Goal: Transaction & Acquisition: Purchase product/service

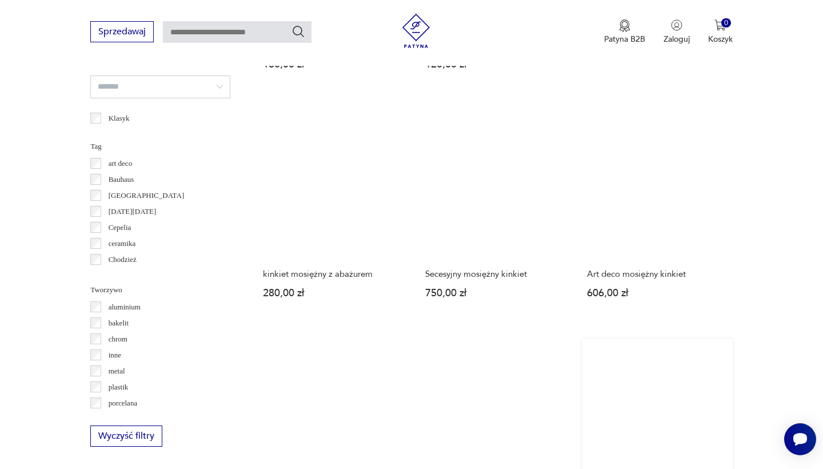
scroll to position [1078, 0]
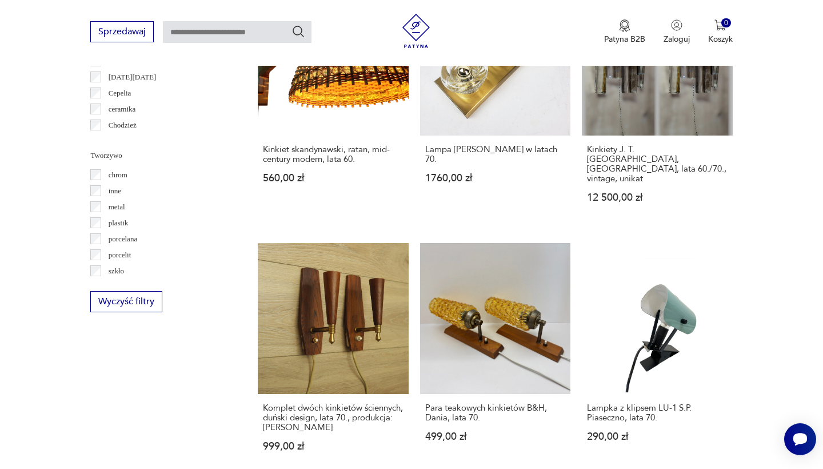
scroll to position [1003, 0]
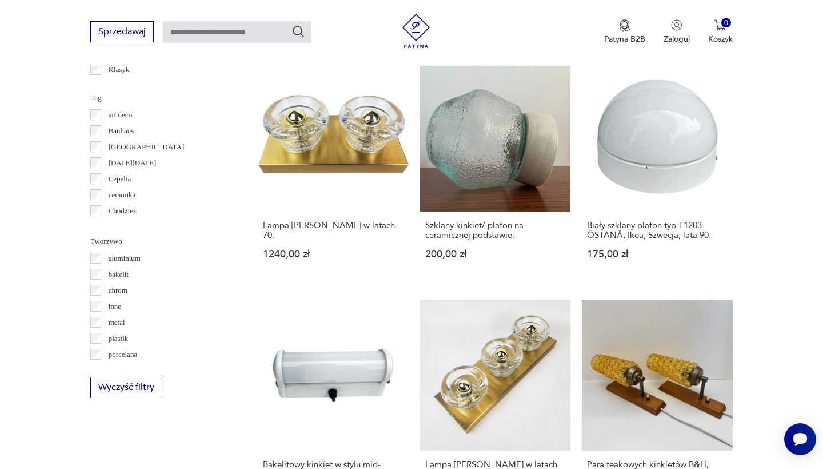
scroll to position [270, 0]
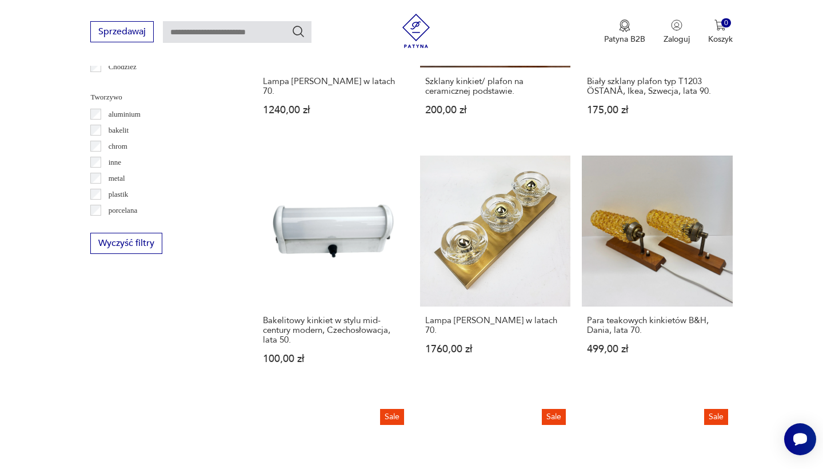
scroll to position [1058, 0]
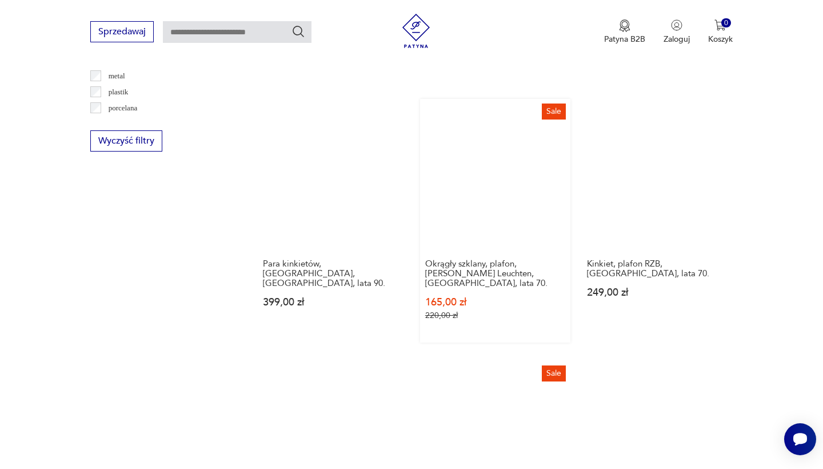
scroll to position [1169, 0]
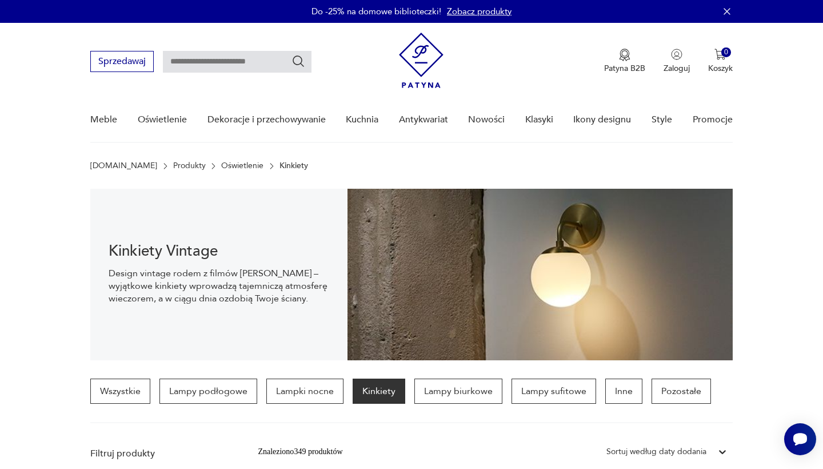
click at [229, 64] on input "text" at bounding box center [237, 62] width 149 height 22
type input "**********"
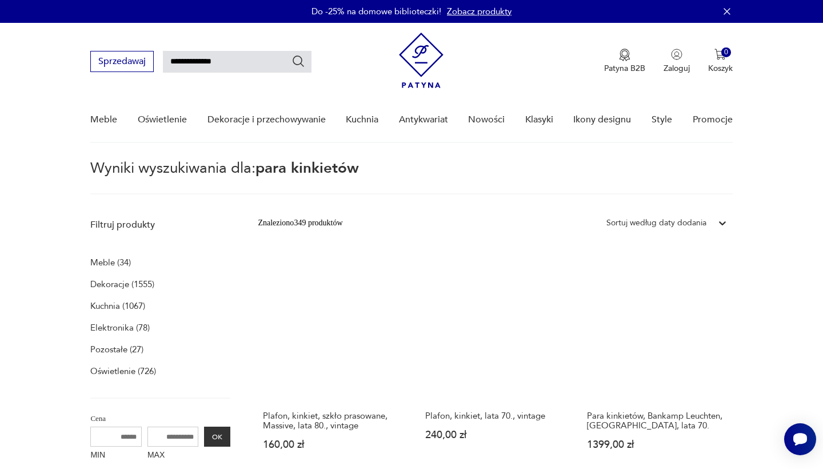
type input "**********"
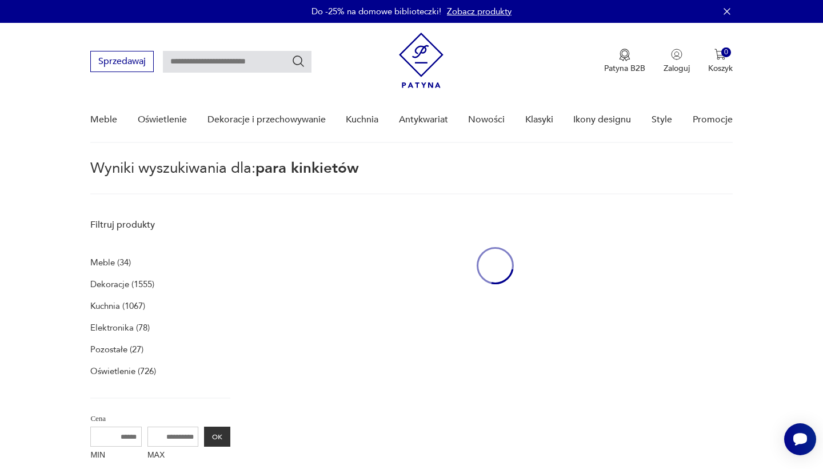
type input "**********"
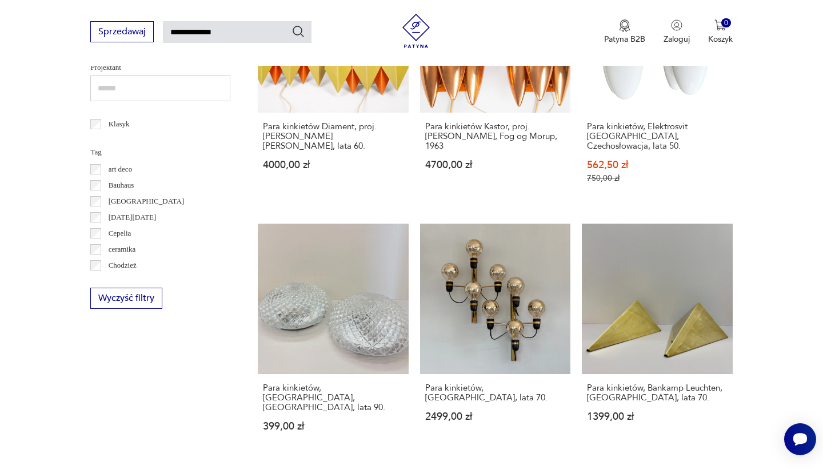
scroll to position [710, 0]
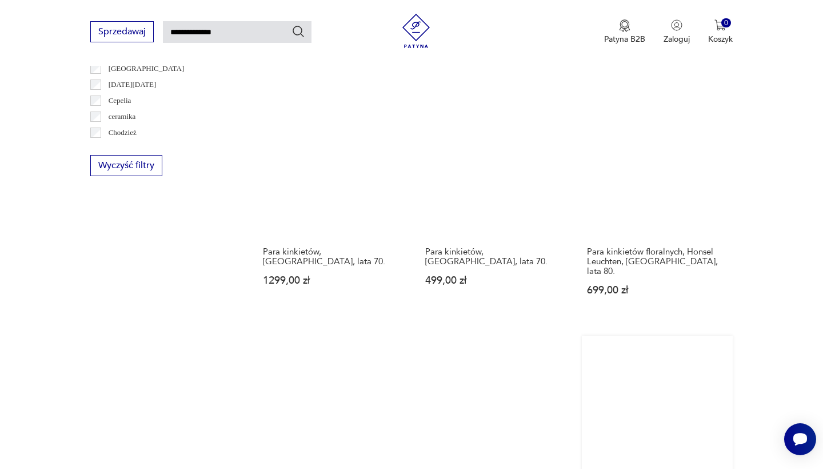
scroll to position [749, 0]
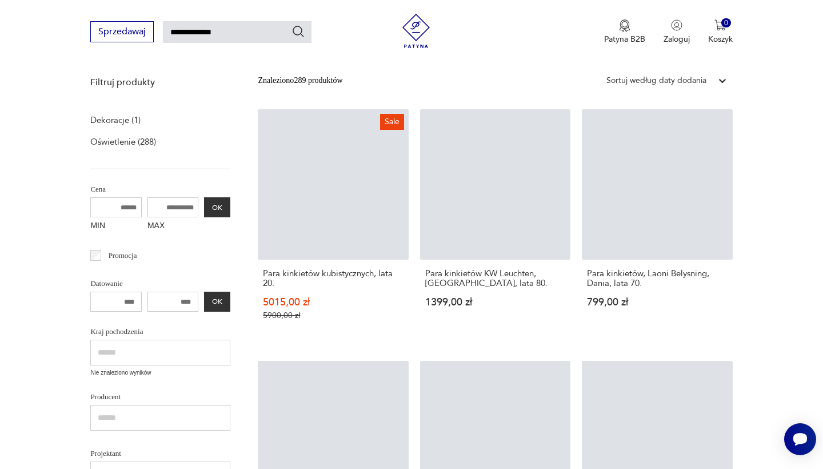
scroll to position [158, 0]
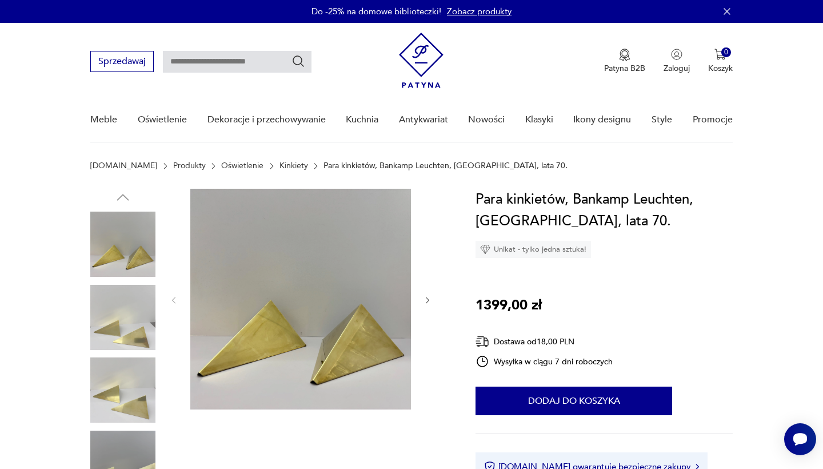
click at [426, 299] on icon "button" at bounding box center [428, 301] width 10 height 10
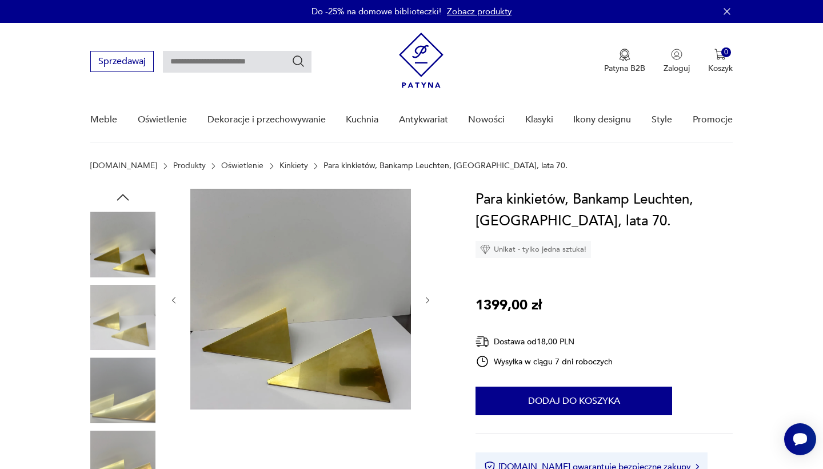
click at [426, 299] on icon "button" at bounding box center [428, 301] width 10 height 10
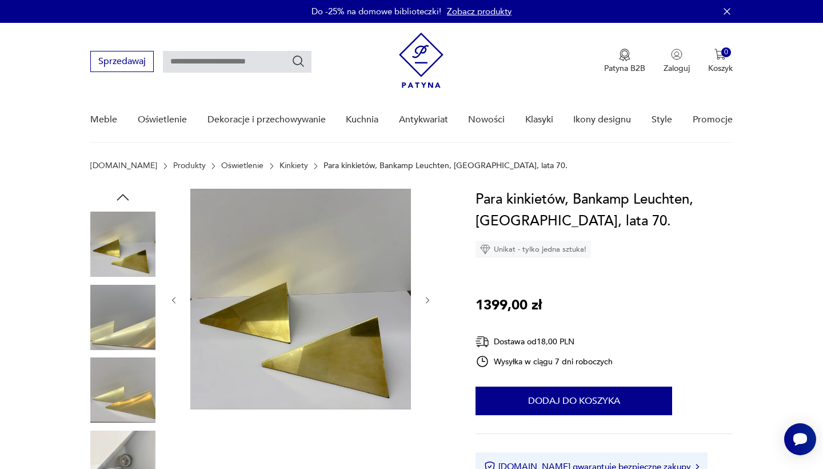
click at [426, 299] on icon "button" at bounding box center [428, 301] width 10 height 10
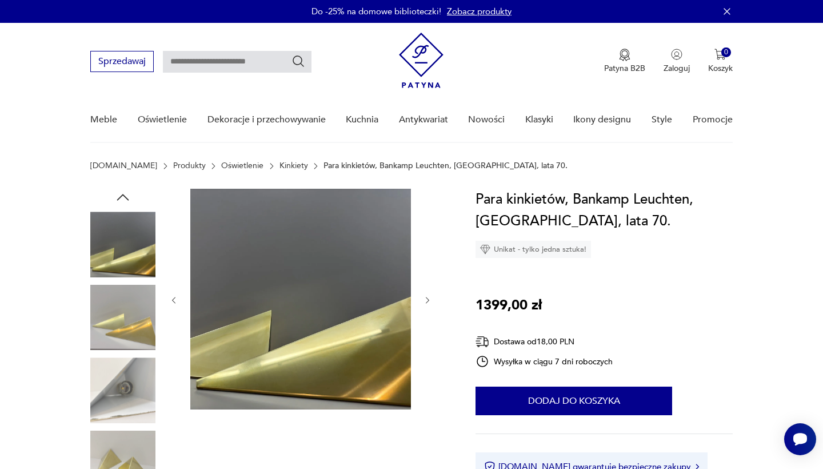
click at [426, 299] on icon "button" at bounding box center [428, 301] width 10 height 10
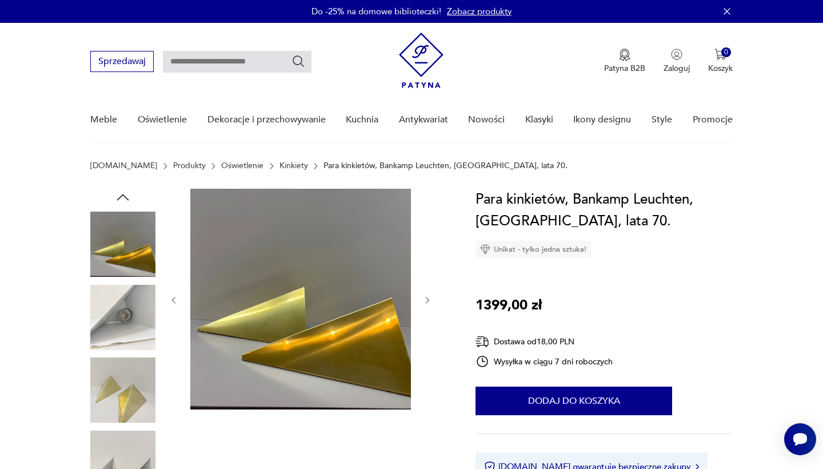
click at [426, 299] on icon "button" at bounding box center [428, 301] width 10 height 10
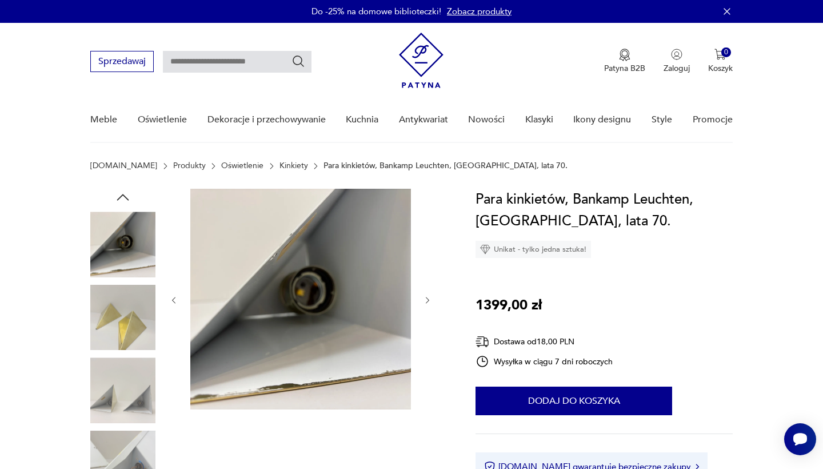
click at [426, 299] on icon "button" at bounding box center [428, 301] width 10 height 10
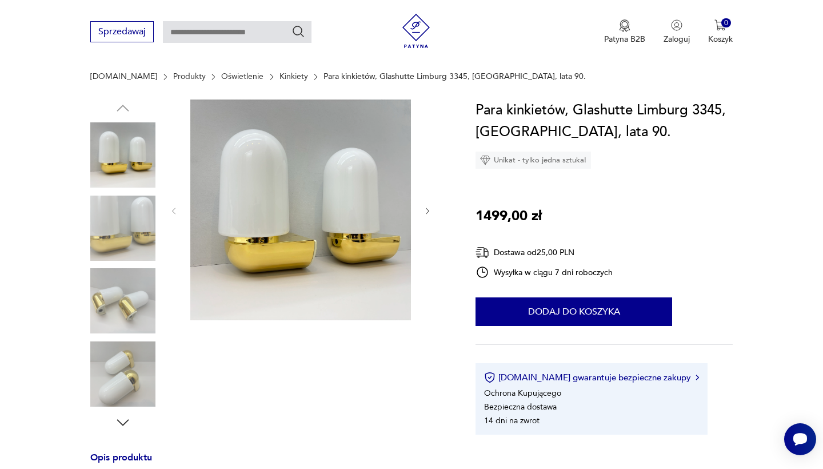
scroll to position [125, 0]
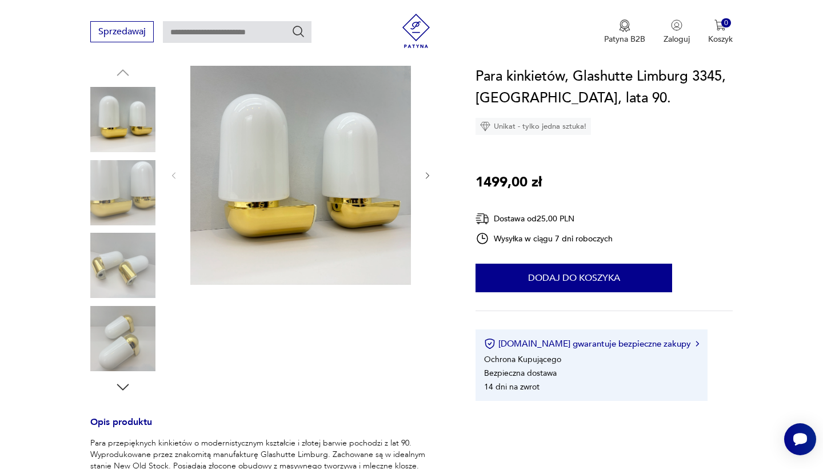
click at [115, 329] on img at bounding box center [122, 338] width 65 height 65
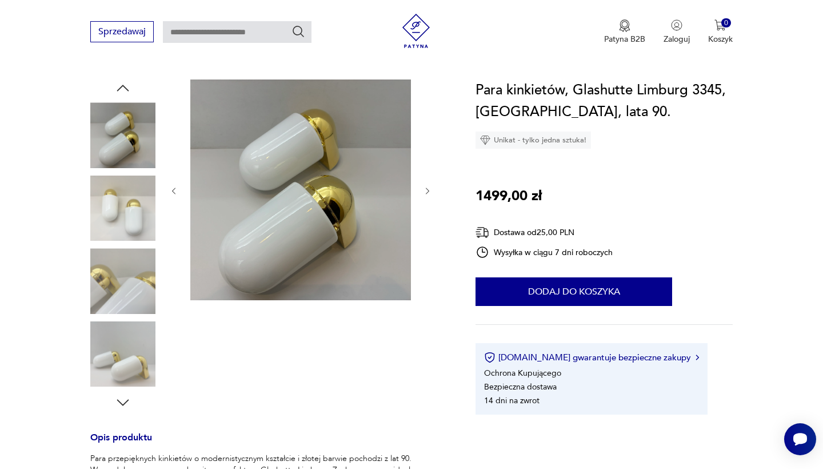
scroll to position [110, 0]
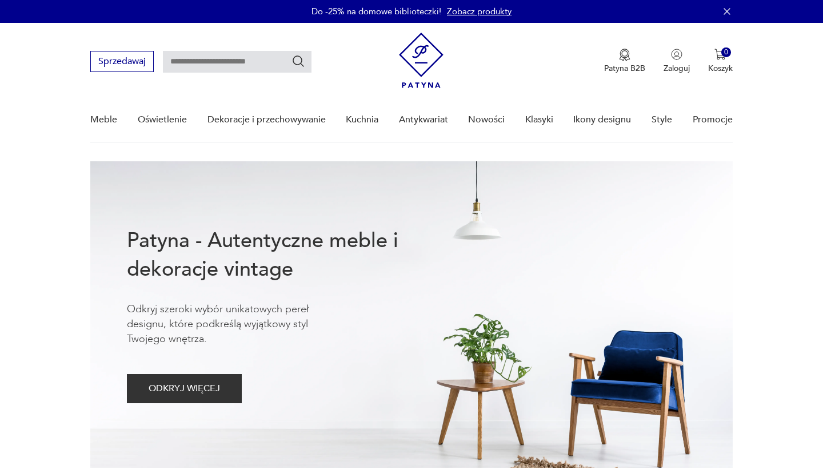
click at [210, 62] on input "text" at bounding box center [237, 62] width 149 height 22
click at [223, 66] on input "text" at bounding box center [237, 62] width 149 height 22
type input "**********"
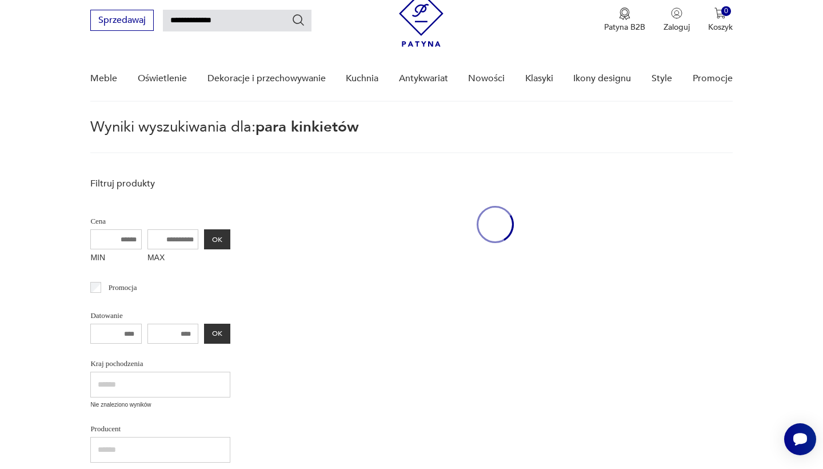
scroll to position [94, 0]
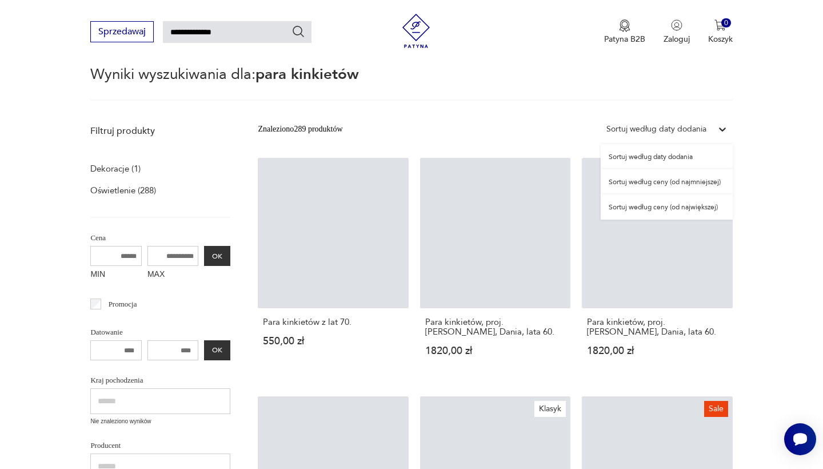
click at [693, 123] on div "Sortuj według daty dodania" at bounding box center [656, 129] width 100 height 13
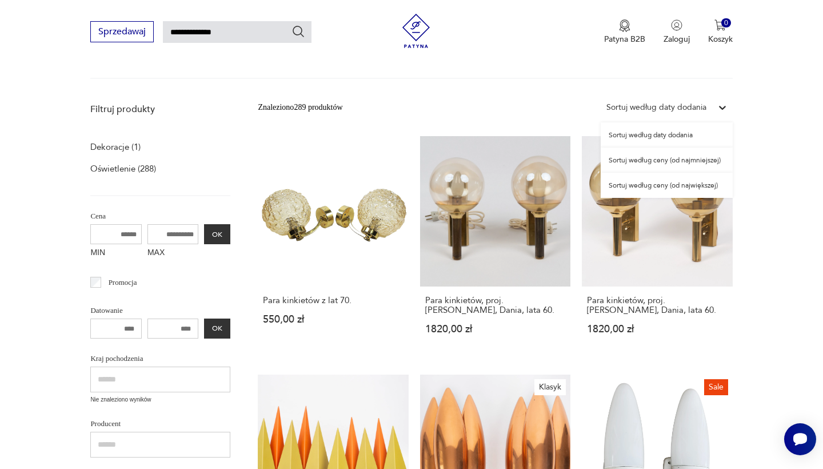
click at [664, 115] on div "Sortuj według daty dodania" at bounding box center [656, 107] width 111 height 15
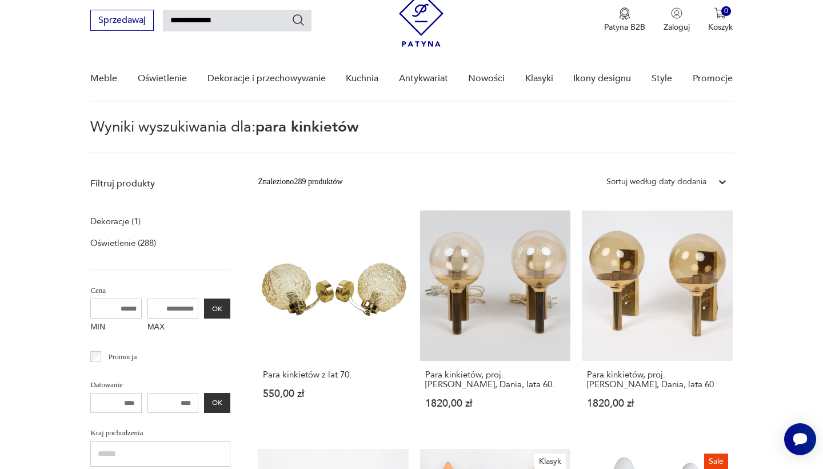
scroll to position [739, 0]
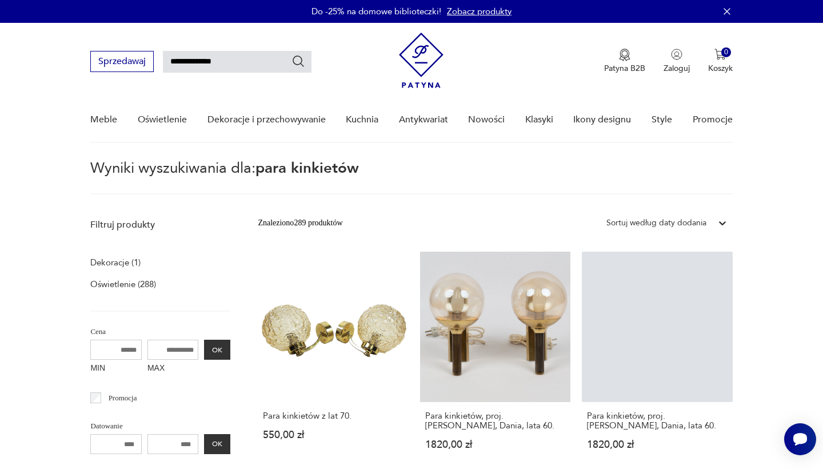
click at [668, 221] on div "Sortuj według daty dodania" at bounding box center [656, 223] width 100 height 13
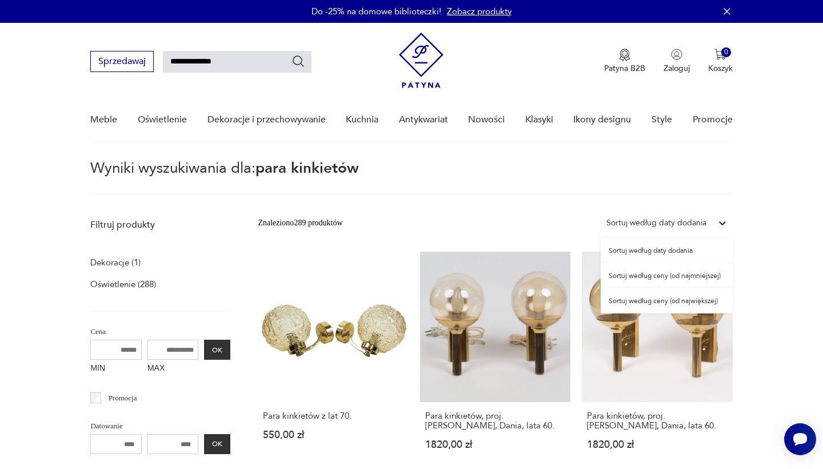
click at [650, 302] on div "Sortuj według ceny (od największej)" at bounding box center [667, 300] width 132 height 25
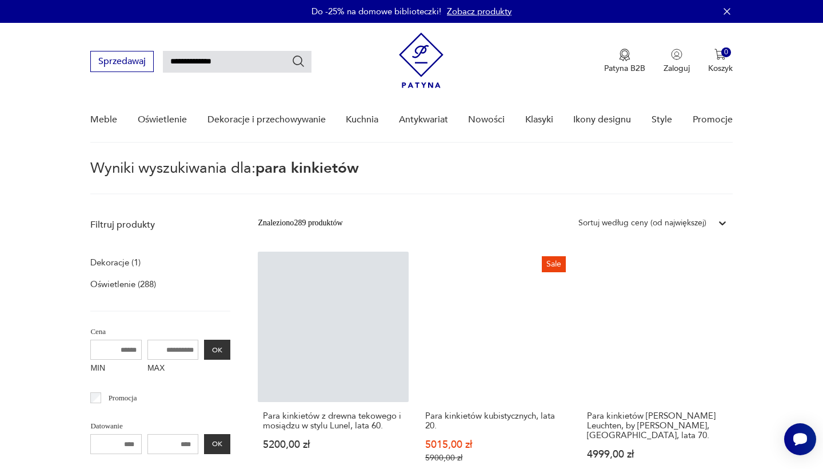
scroll to position [116, 0]
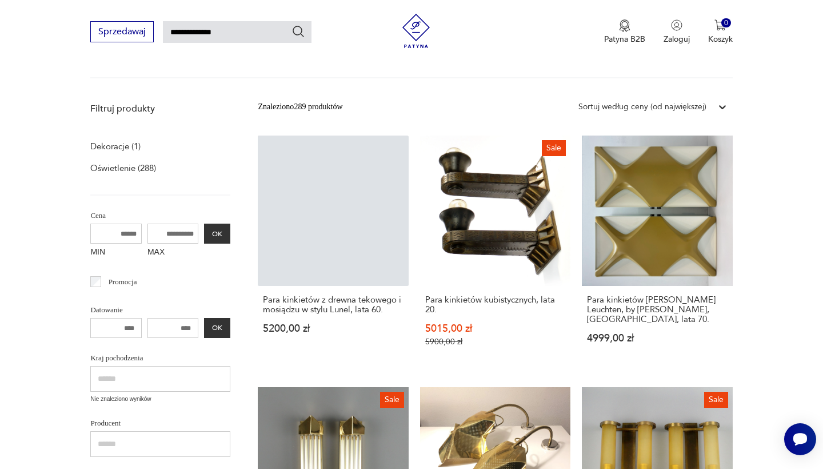
click at [149, 229] on input "MAX" at bounding box center [172, 233] width 51 height 20
type input "****"
click at [204, 230] on button "OK" at bounding box center [217, 233] width 26 height 20
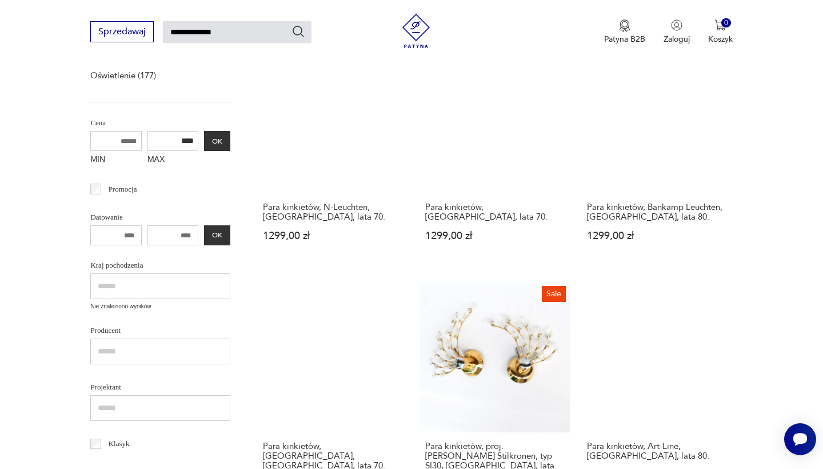
scroll to position [242, 0]
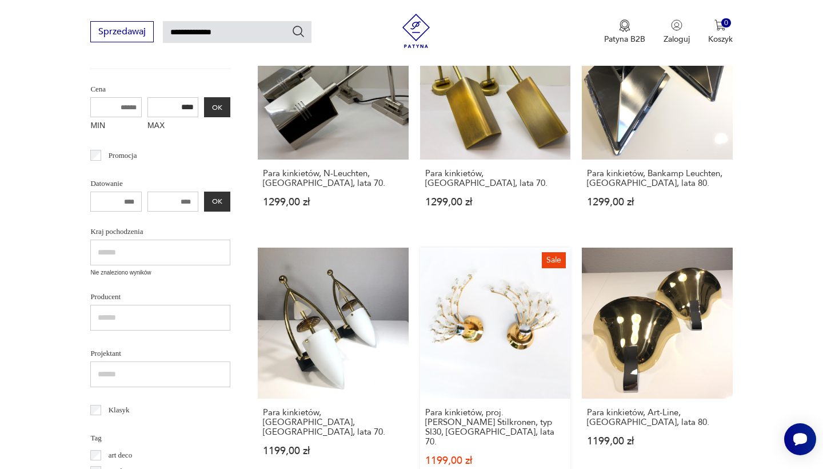
click at [420, 262] on link "Sale Para kinkietów, proj. O. Torlasco Stilkronen, typ SI30, Włochy, lata 70. 1…" at bounding box center [495, 373] width 150 height 253
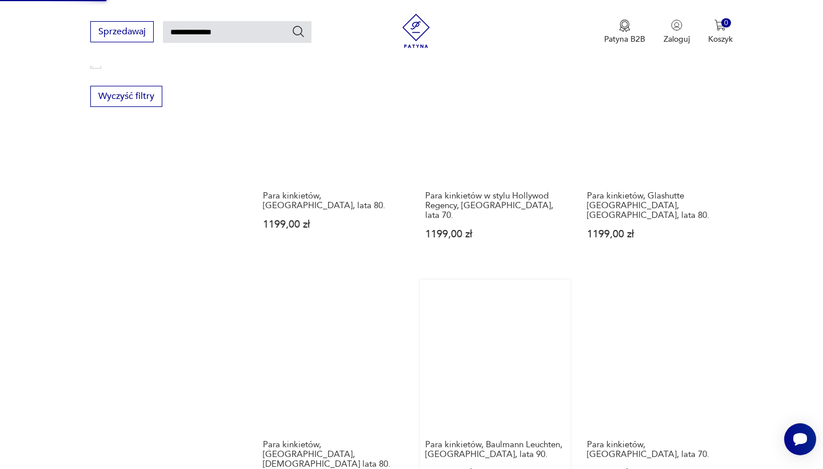
scroll to position [813, 0]
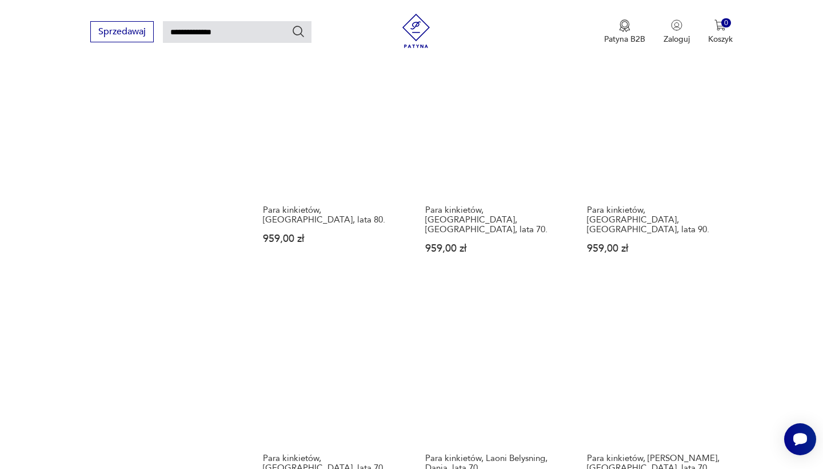
scroll to position [945, 0]
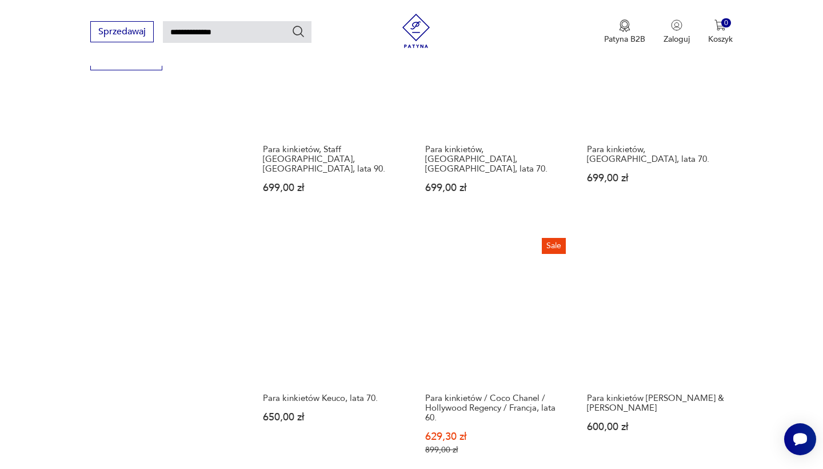
scroll to position [768, 0]
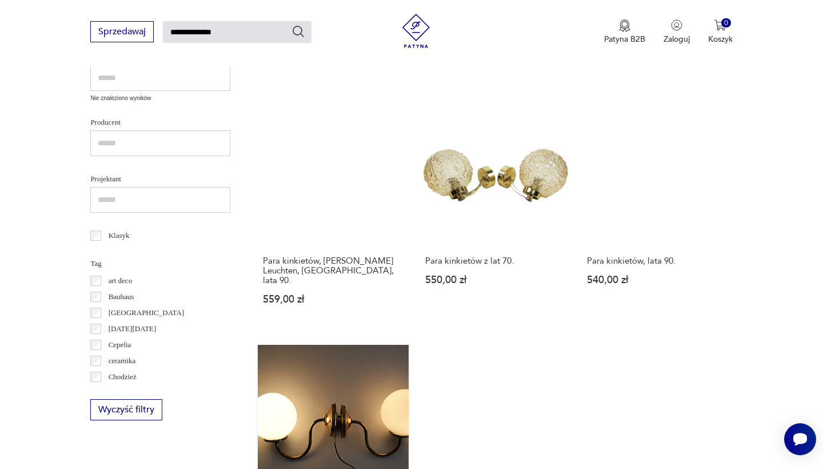
scroll to position [430, 0]
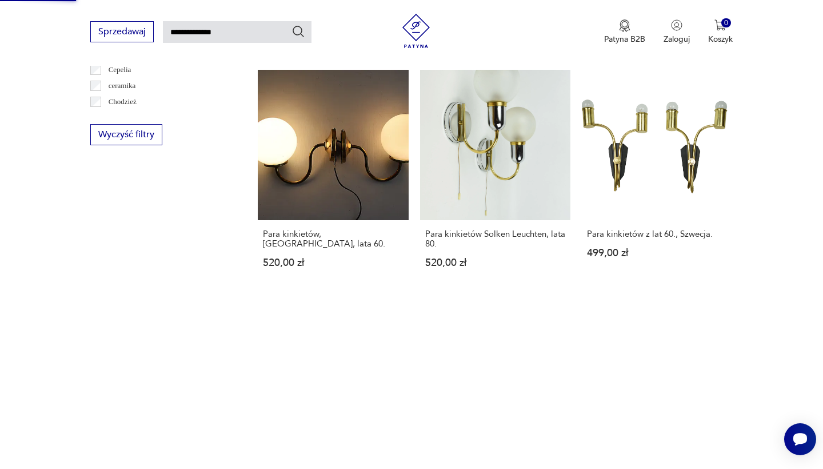
scroll to position [694, 0]
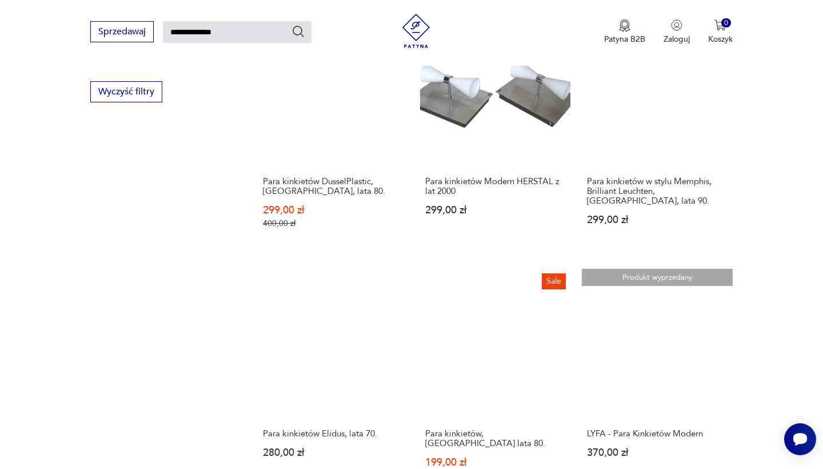
scroll to position [736, 0]
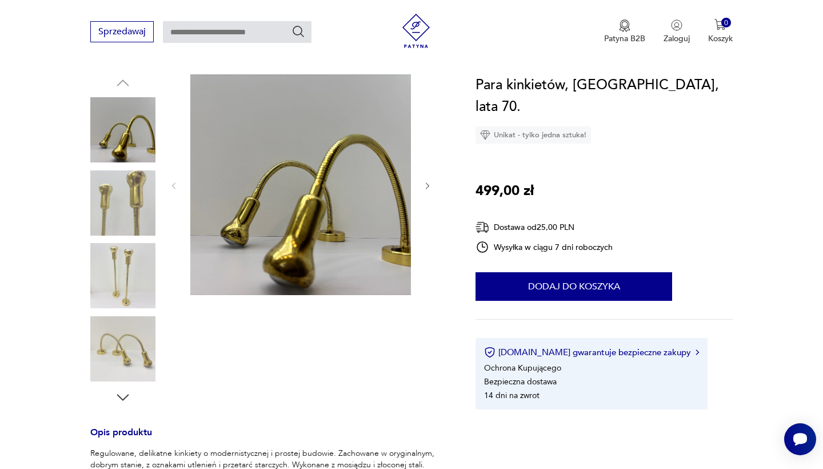
scroll to position [122, 0]
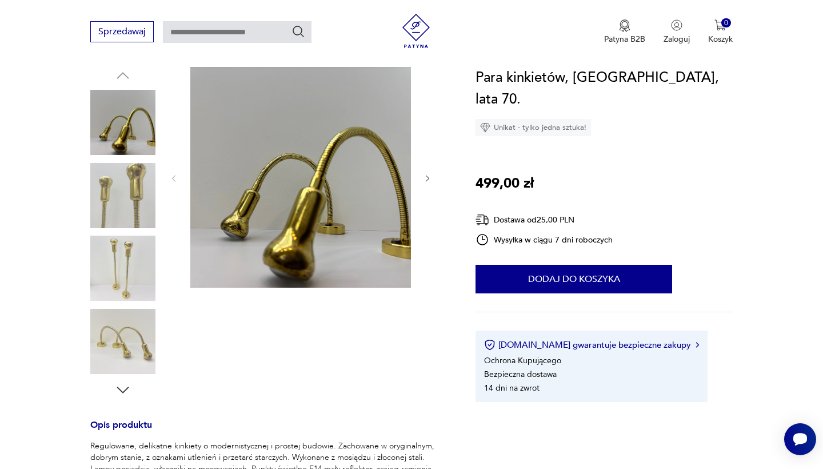
click at [426, 179] on icon "button" at bounding box center [428, 179] width 10 height 10
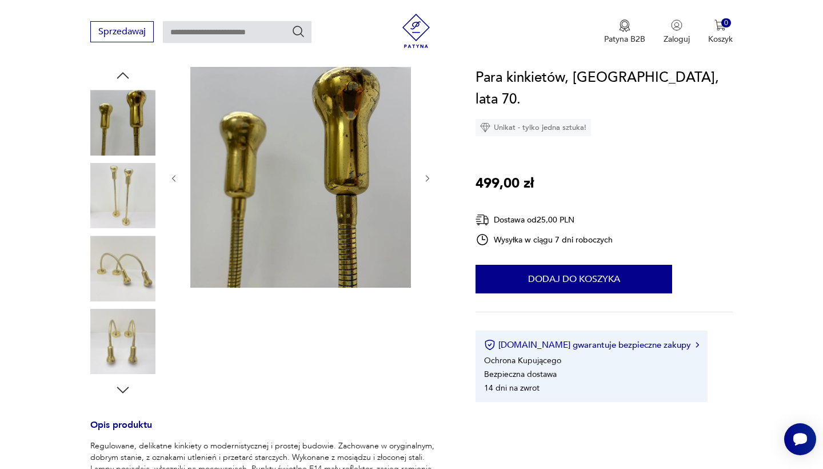
click at [426, 179] on icon "button" at bounding box center [428, 179] width 10 height 10
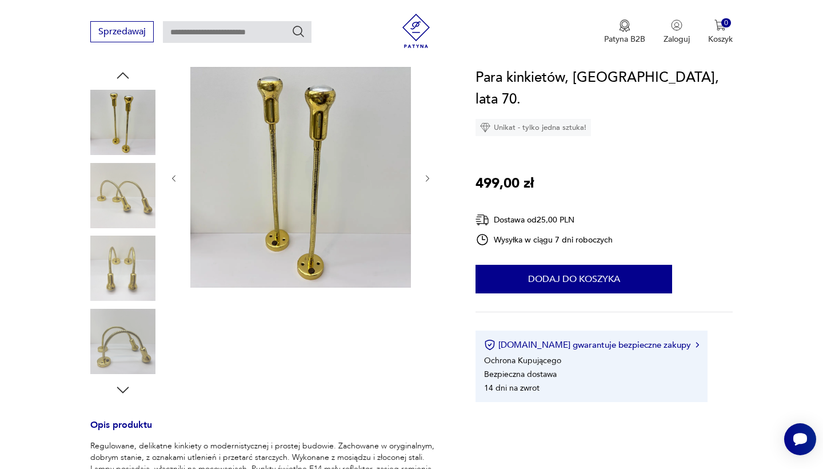
click at [426, 179] on icon "button" at bounding box center [428, 179] width 10 height 10
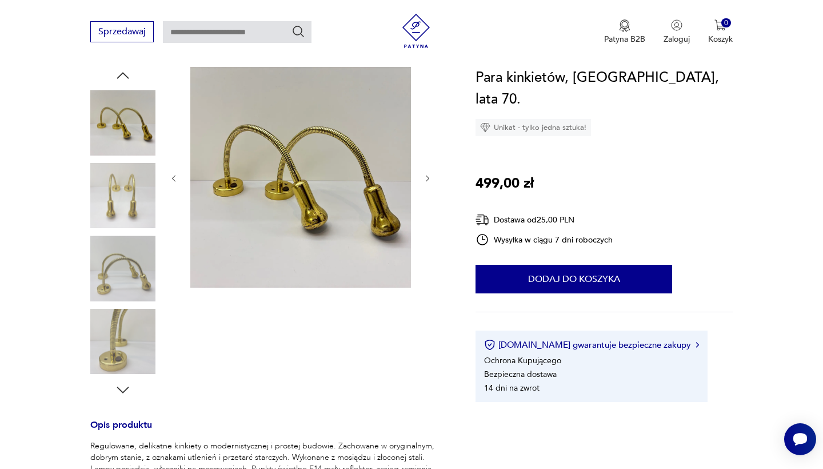
click at [426, 179] on icon "button" at bounding box center [428, 179] width 10 height 10
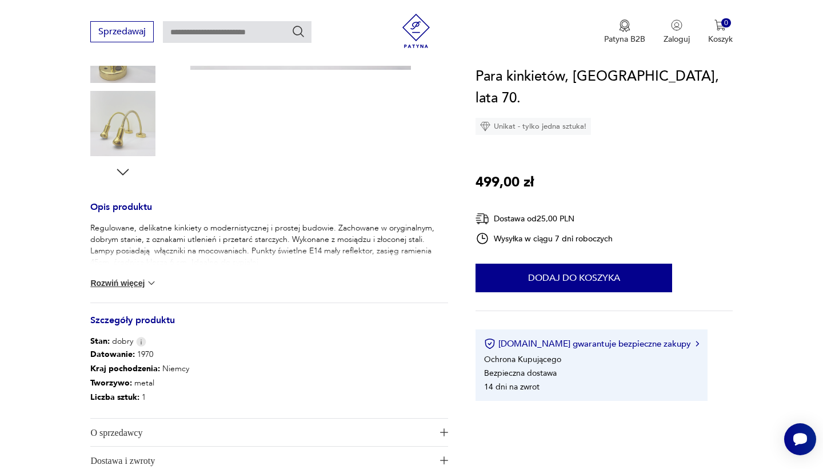
scroll to position [341, 0]
